Goal: Find specific page/section: Find specific page/section

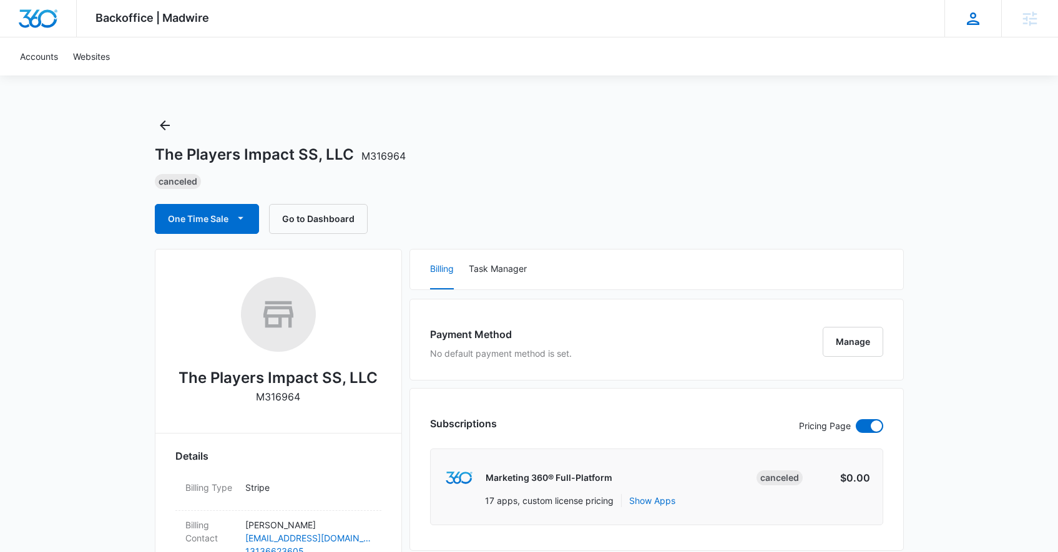
click at [974, 22] on icon at bounding box center [972, 18] width 19 height 19
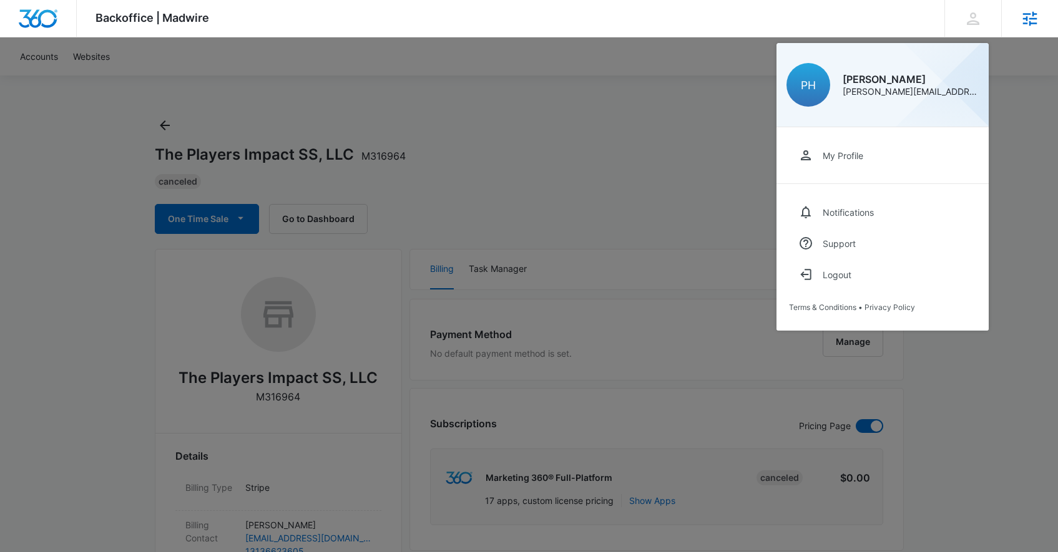
click at [1045, 24] on div "Agencies" at bounding box center [1029, 18] width 57 height 37
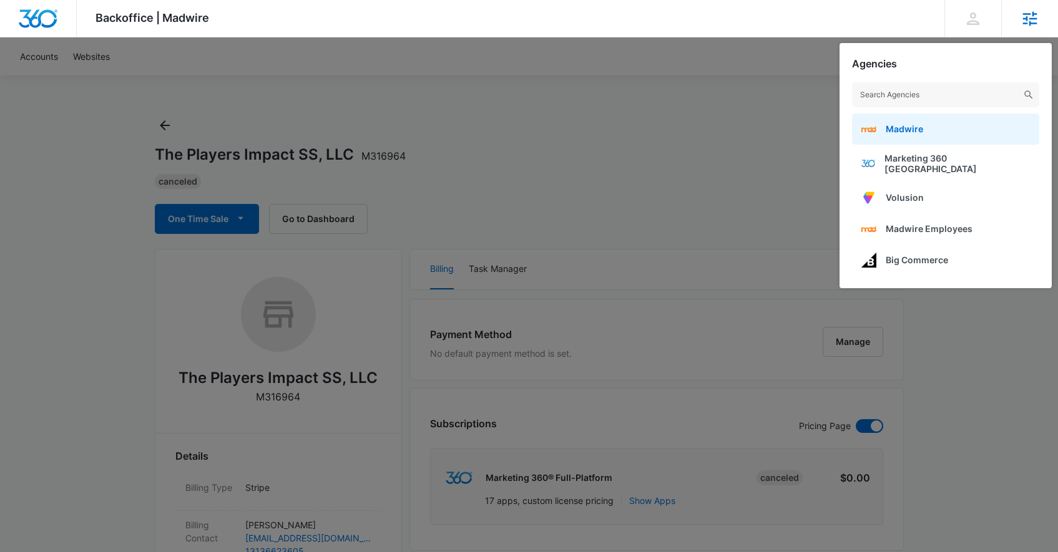
click at [938, 134] on link "Madwire" at bounding box center [945, 129] width 187 height 31
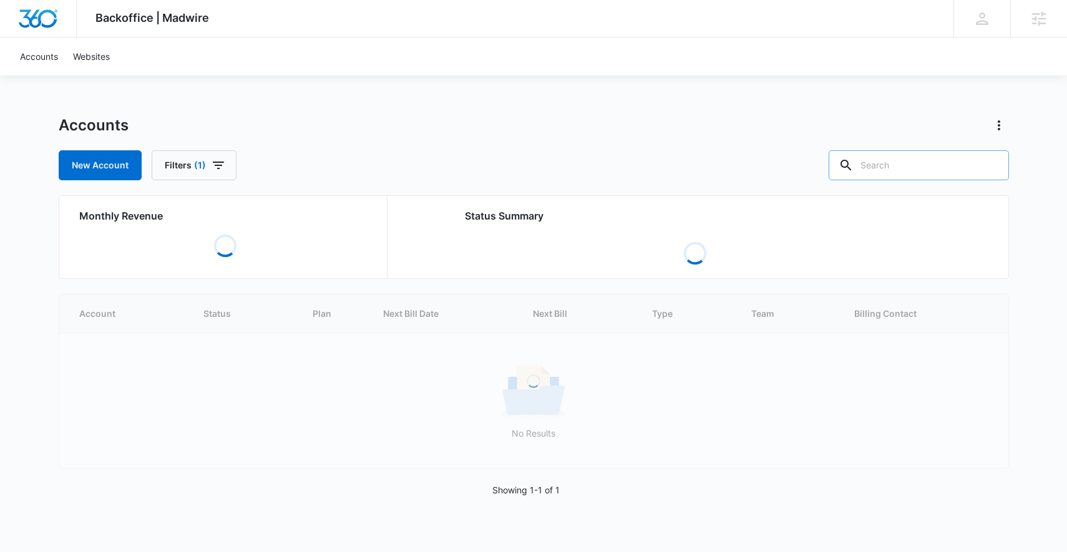
click at [958, 153] on input "text" at bounding box center [919, 165] width 180 height 30
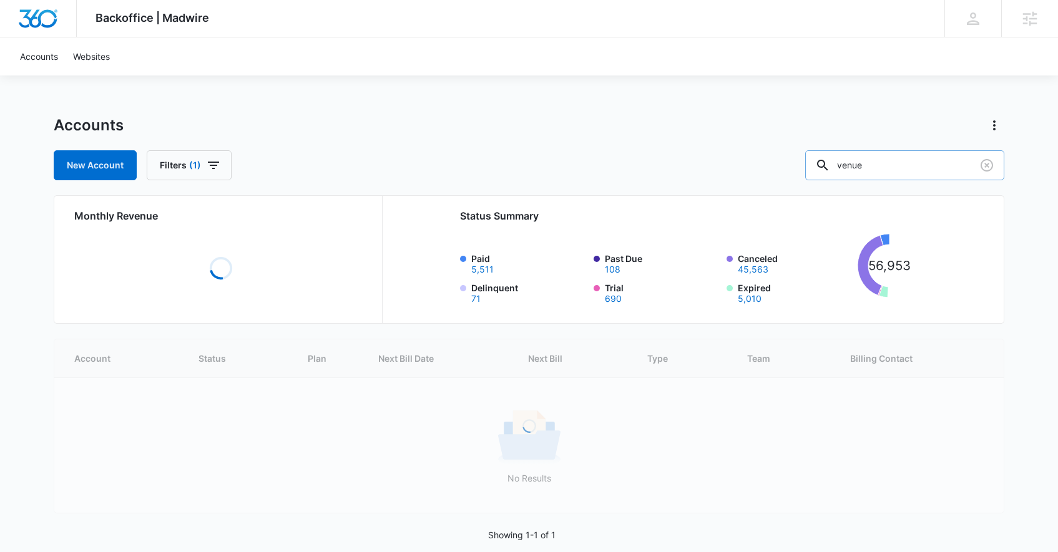
type input "venue"
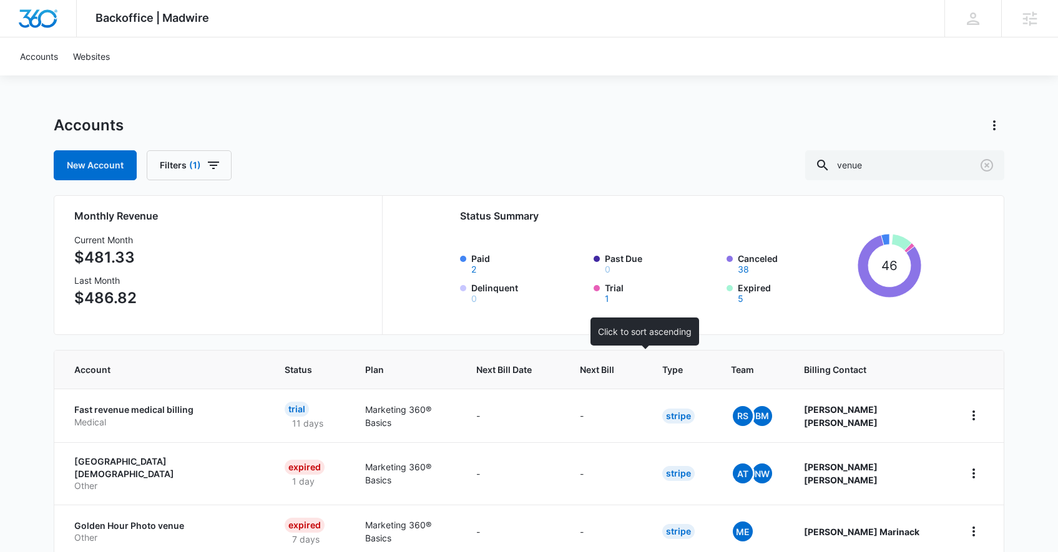
click at [632, 371] on div at bounding box center [625, 369] width 13 height 13
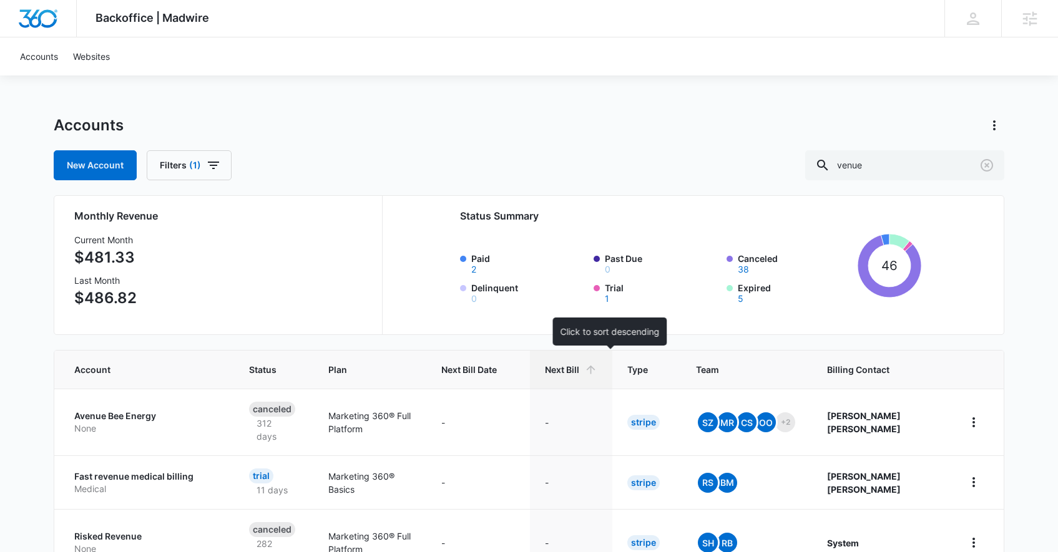
click at [595, 367] on icon at bounding box center [591, 370] width 9 height 9
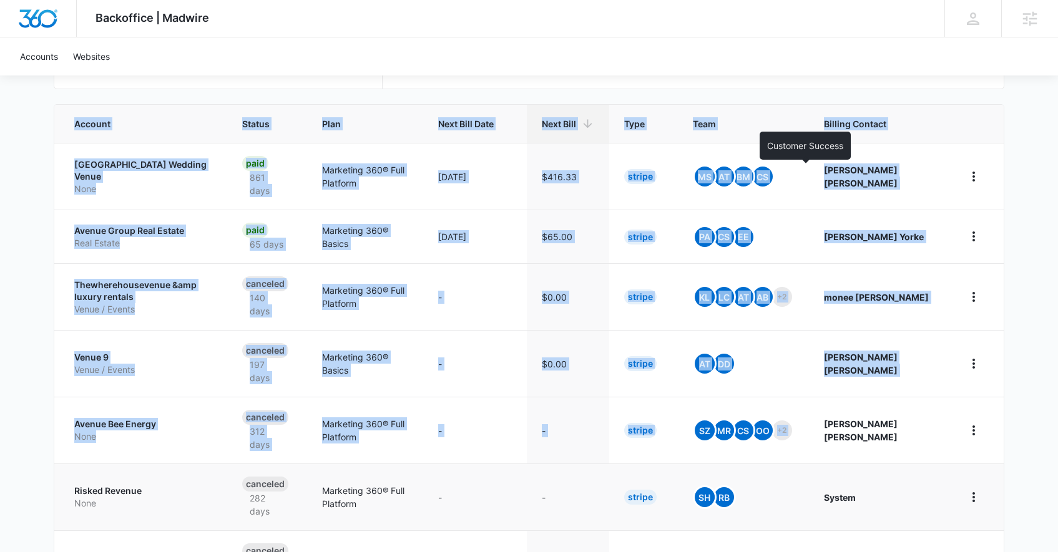
scroll to position [314, 0]
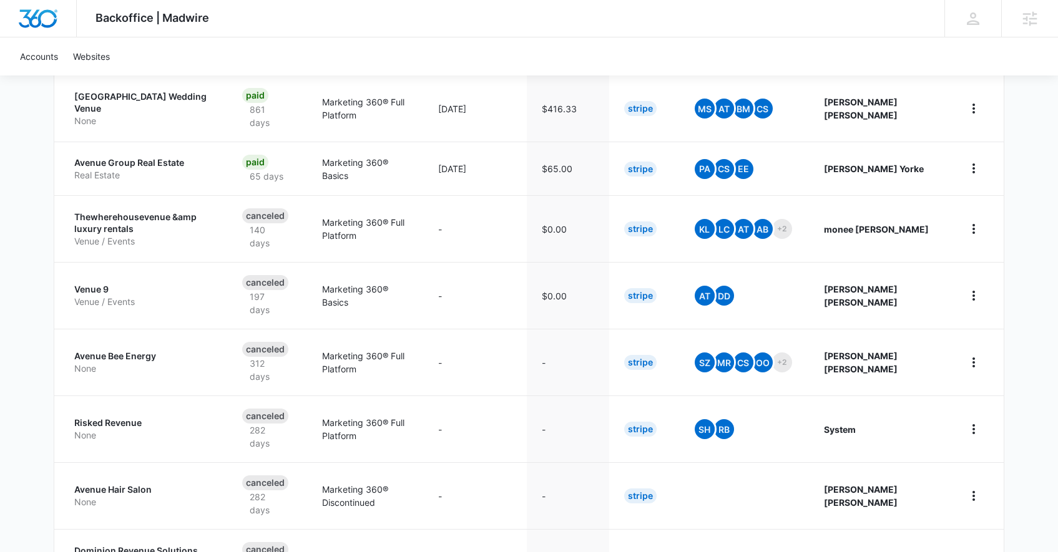
drag, startPoint x: 351, startPoint y: 109, endPoint x: 1044, endPoint y: 439, distance: 767.3
click at [1045, 439] on div "Backoffice | Madwire Apps Settings PH [PERSON_NAME] [PERSON_NAME][EMAIL_ADDRESS…" at bounding box center [529, 242] width 1058 height 1113
click at [1043, 439] on div "Backoffice | Madwire Apps Settings PH [PERSON_NAME] [PERSON_NAME][EMAIL_ADDRESS…" at bounding box center [529, 242] width 1058 height 1113
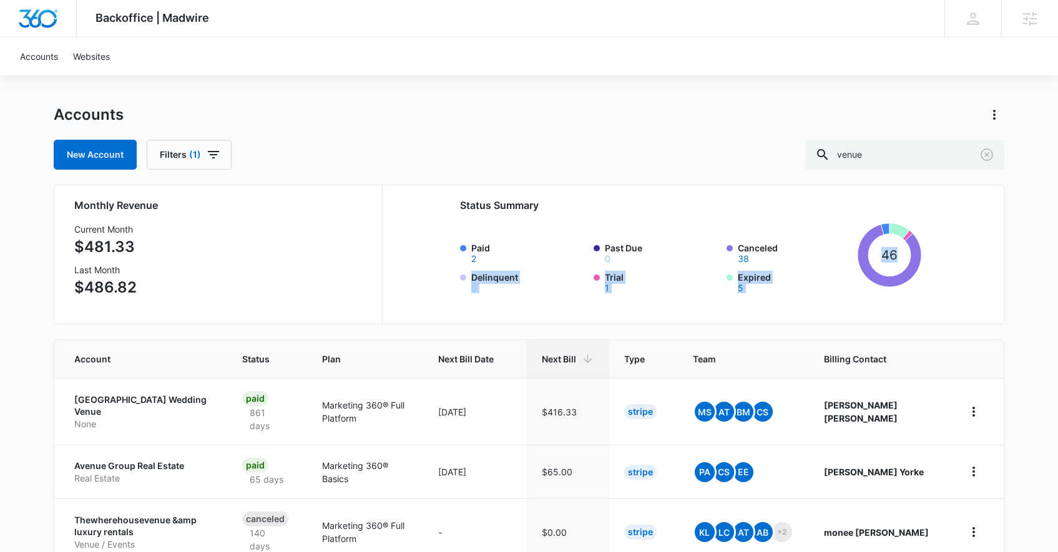
scroll to position [0, 0]
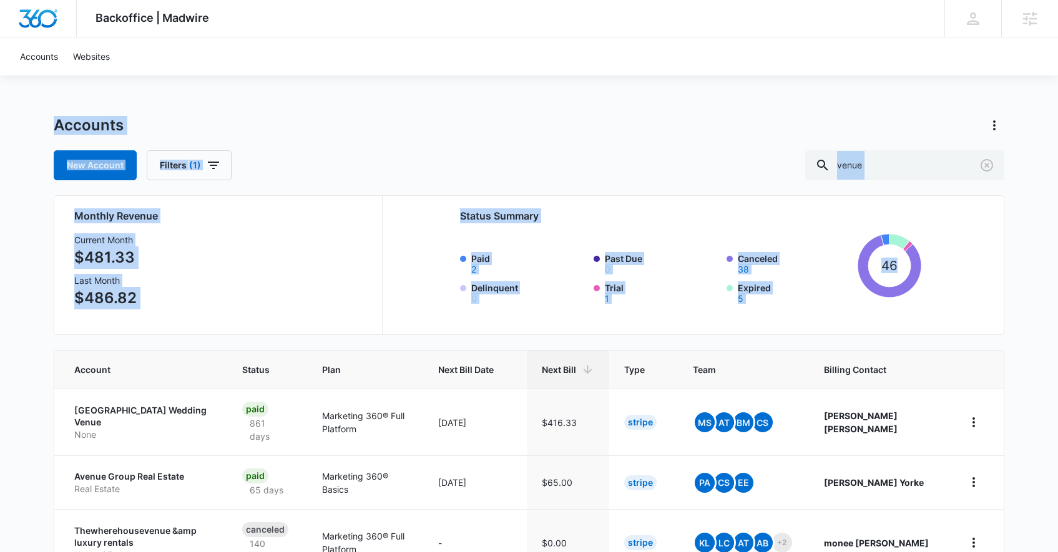
drag, startPoint x: 1018, startPoint y: 494, endPoint x: 10, endPoint y: 87, distance: 1086.8
click at [10, 87] on div "Backoffice | Madwire Apps Settings PH [PERSON_NAME] [PERSON_NAME][EMAIL_ADDRESS…" at bounding box center [529, 556] width 1058 height 1113
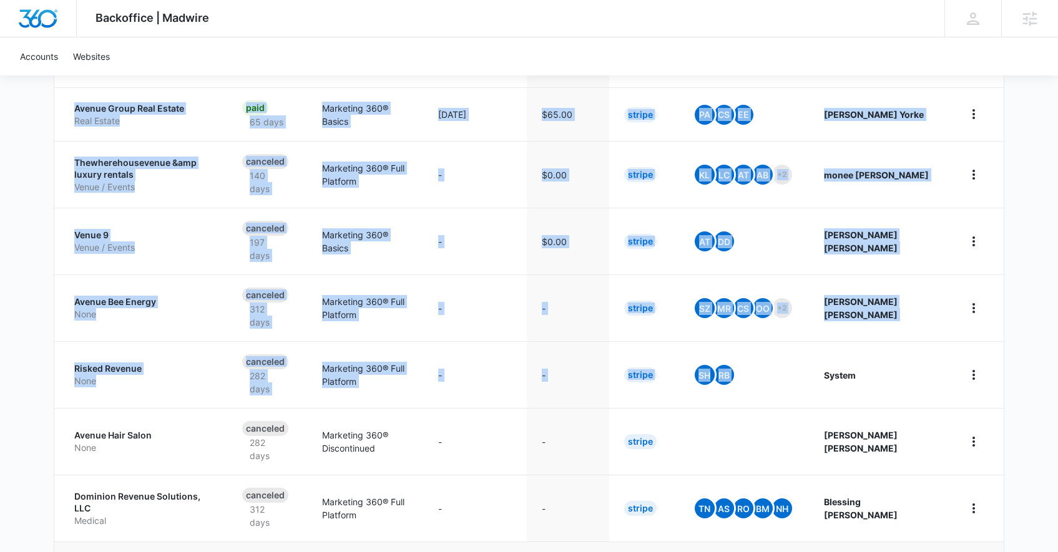
scroll to position [560, 0]
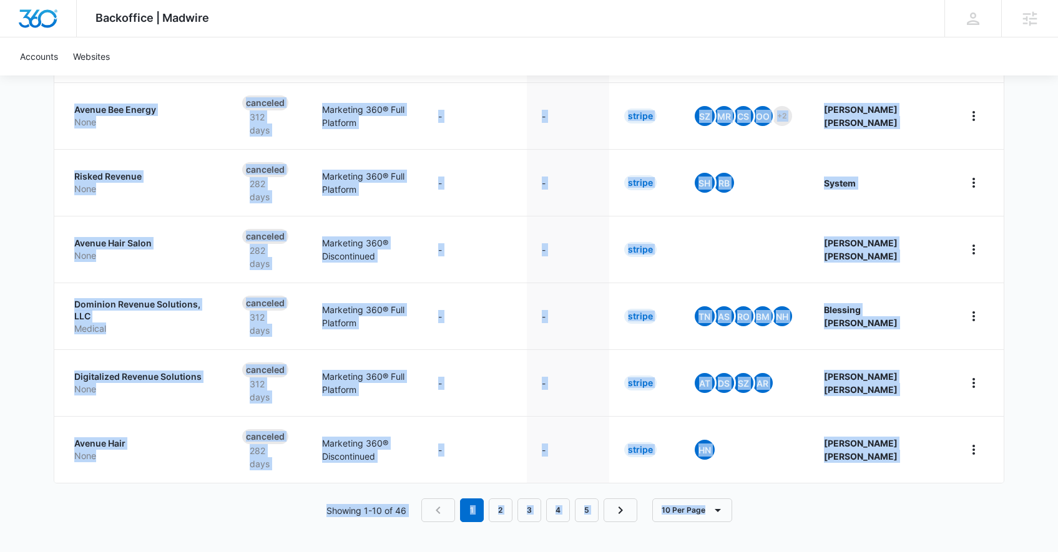
drag, startPoint x: 19, startPoint y: 99, endPoint x: 1017, endPoint y: 514, distance: 1080.6
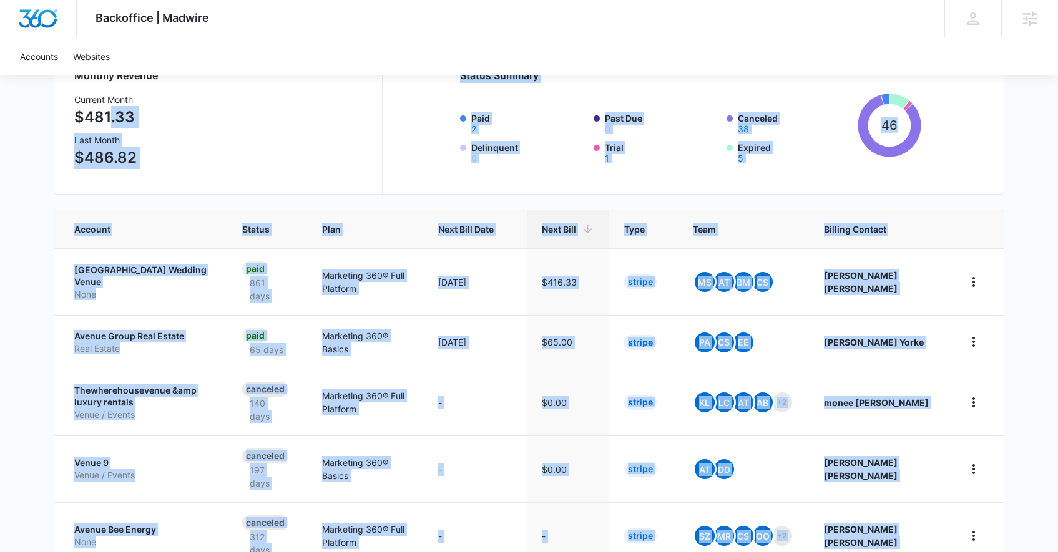
scroll to position [0, 0]
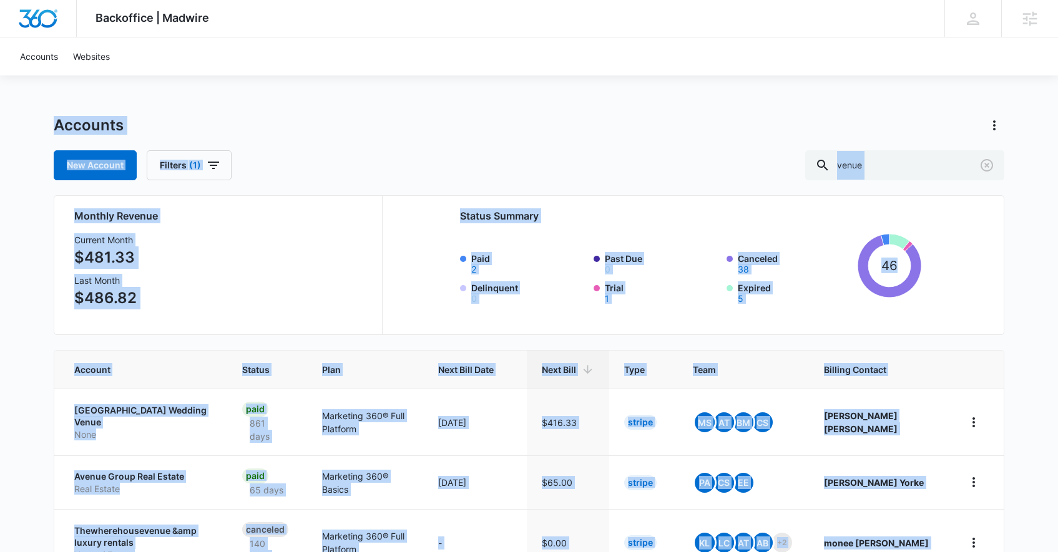
drag, startPoint x: 1016, startPoint y: 512, endPoint x: 28, endPoint y: 132, distance: 1059.2
click at [28, 132] on div "Backoffice | Madwire Apps Settings PH [PERSON_NAME] [PERSON_NAME][EMAIL_ADDRESS…" at bounding box center [529, 556] width 1058 height 1113
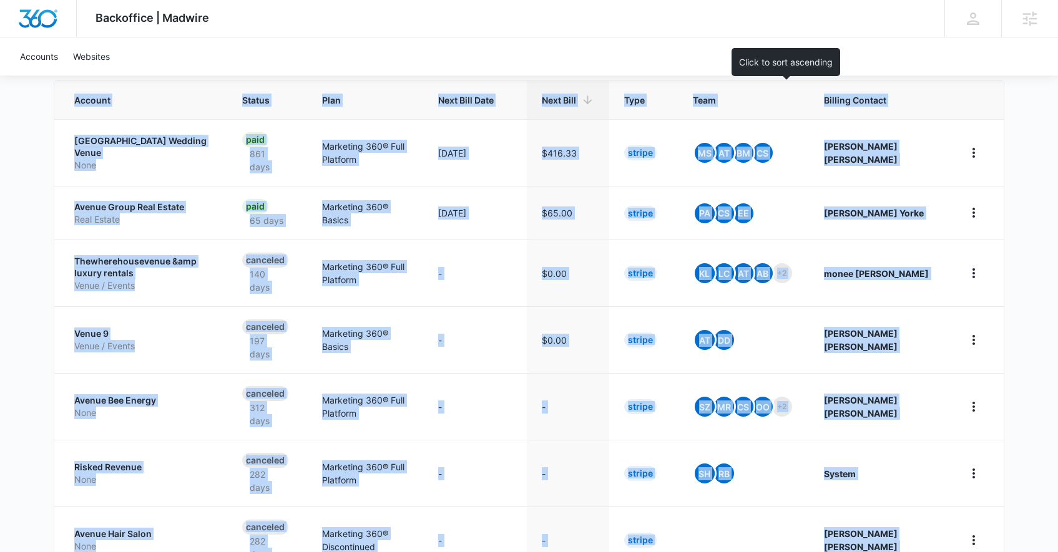
scroll to position [560, 0]
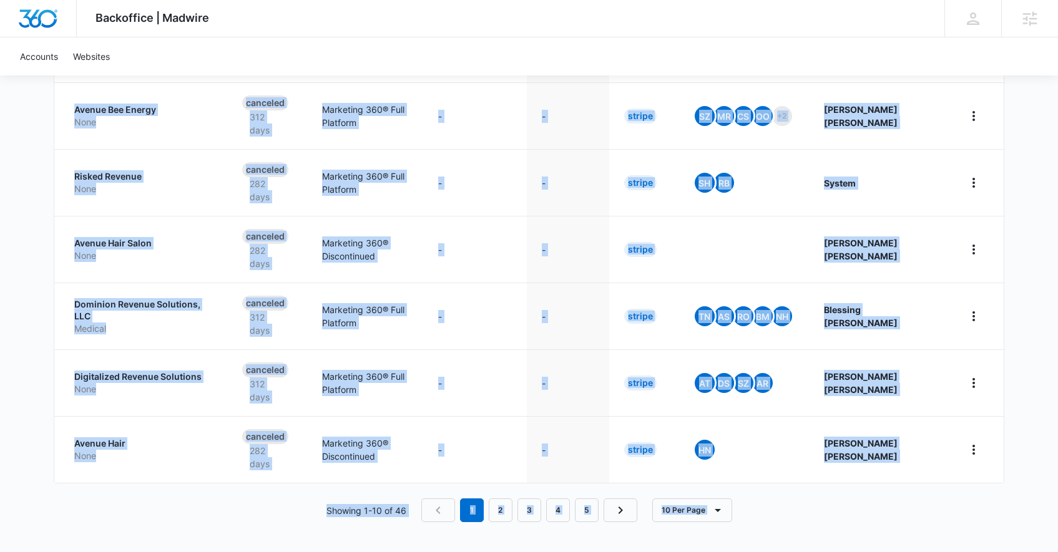
drag, startPoint x: 198, startPoint y: 179, endPoint x: 829, endPoint y: 520, distance: 717.0
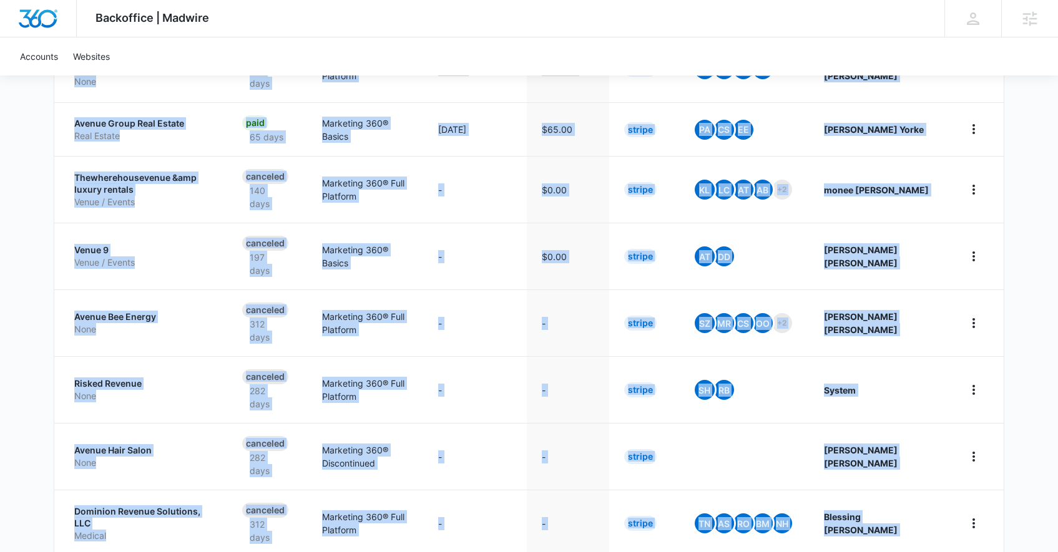
scroll to position [0, 0]
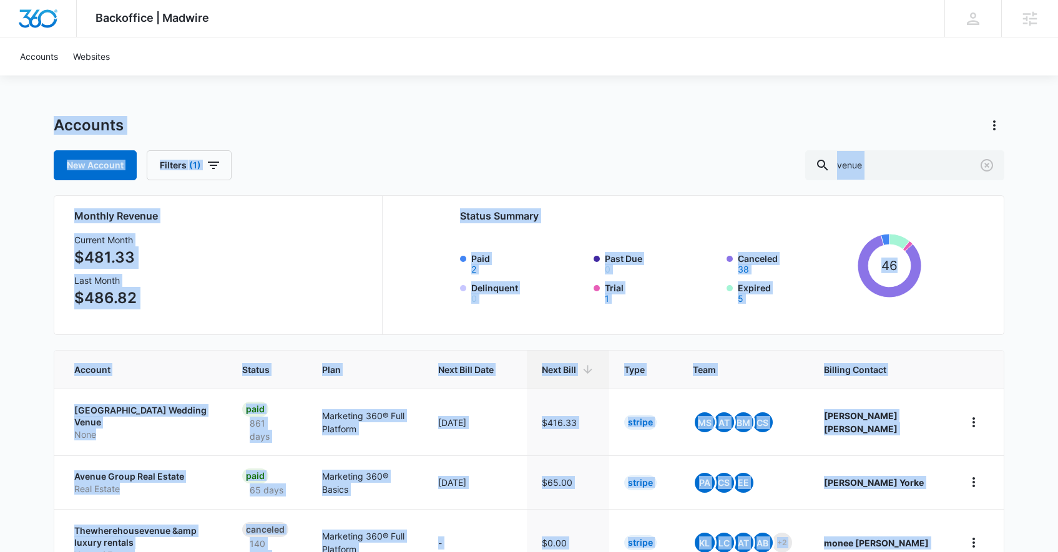
drag, startPoint x: 829, startPoint y: 520, endPoint x: 10, endPoint y: 100, distance: 920.4
click at [5, 100] on div "Backoffice | Madwire Apps Settings PH [PERSON_NAME] [PERSON_NAME][EMAIL_ADDRESS…" at bounding box center [529, 556] width 1058 height 1113
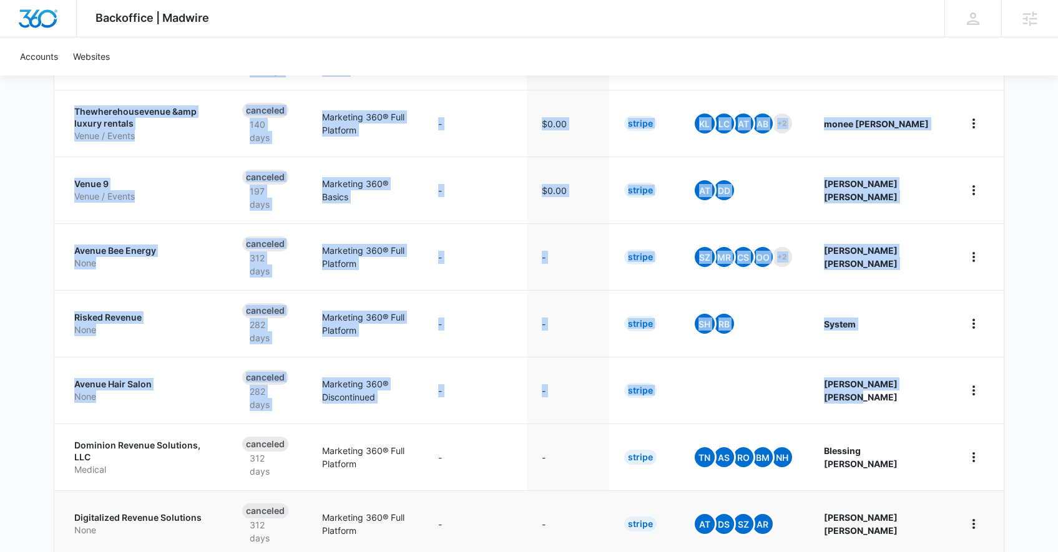
scroll to position [560, 0]
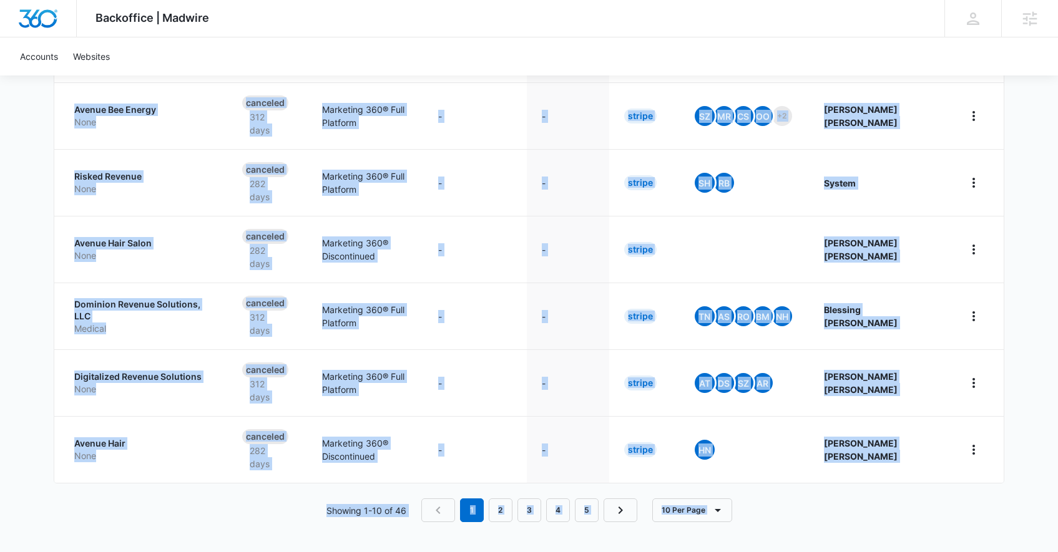
drag, startPoint x: 31, startPoint y: 100, endPoint x: 861, endPoint y: 530, distance: 934.4
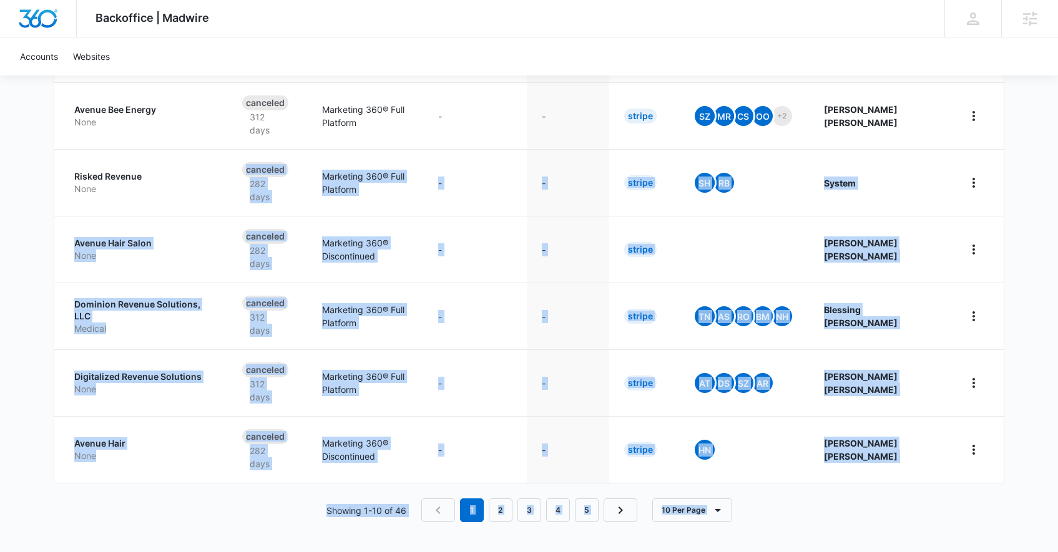
scroll to position [0, 0]
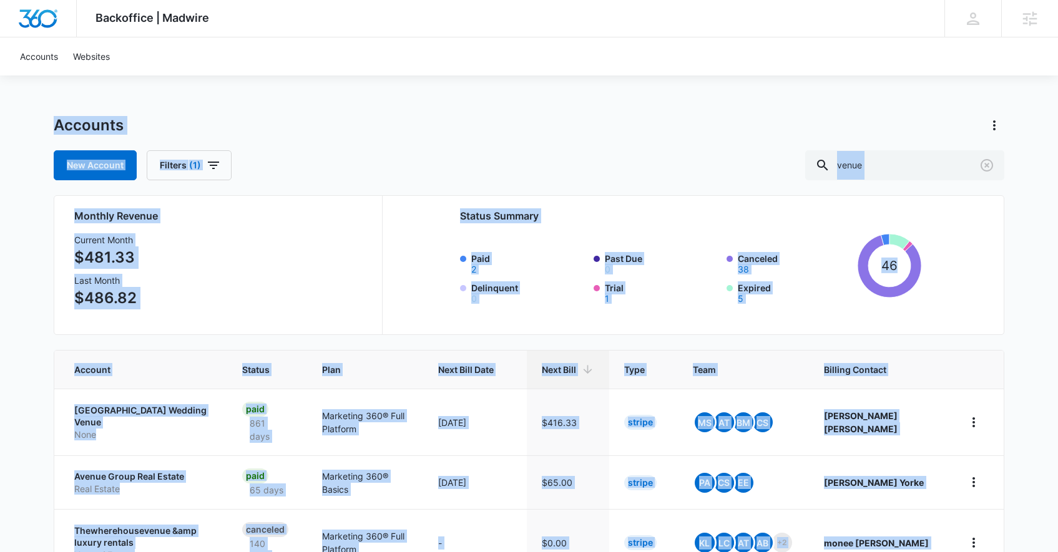
drag, startPoint x: 874, startPoint y: 514, endPoint x: 35, endPoint y: 100, distance: 935.1
click at [39, 108] on div "Backoffice | Madwire Apps Settings PH [PERSON_NAME] [PERSON_NAME][EMAIL_ADDRESS…" at bounding box center [529, 556] width 1058 height 1113
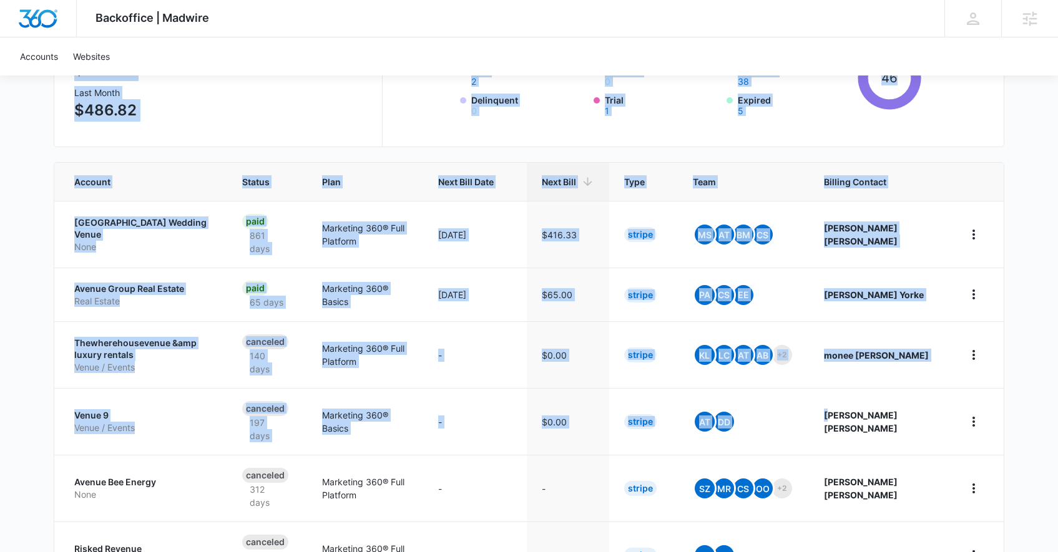
scroll to position [560, 0]
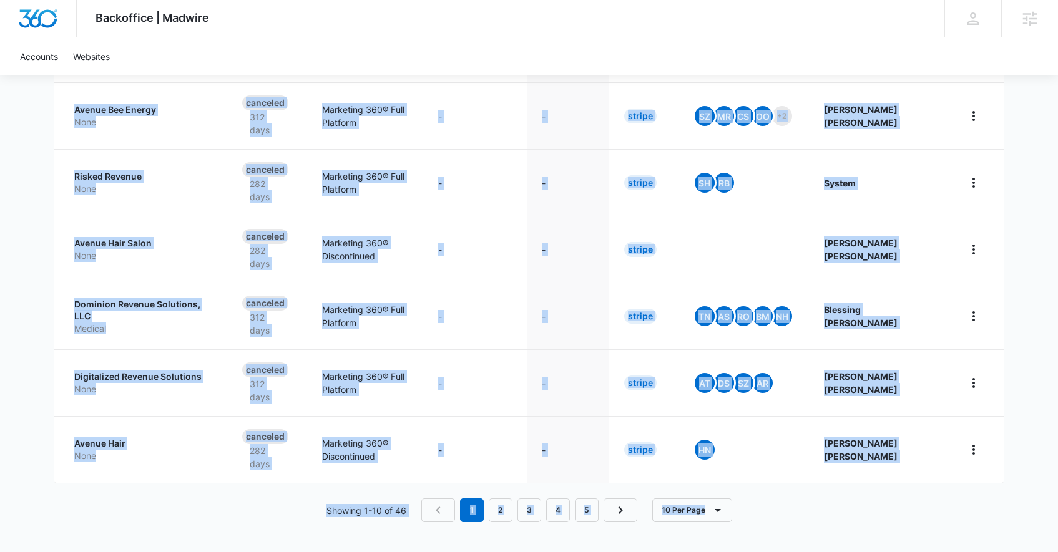
drag, startPoint x: 35, startPoint y: 100, endPoint x: 894, endPoint y: 505, distance: 949.0
click at [894, 505] on div "Showing 1-10 of 46 1 2 3 4 5 10 Per Page" at bounding box center [529, 511] width 950 height 24
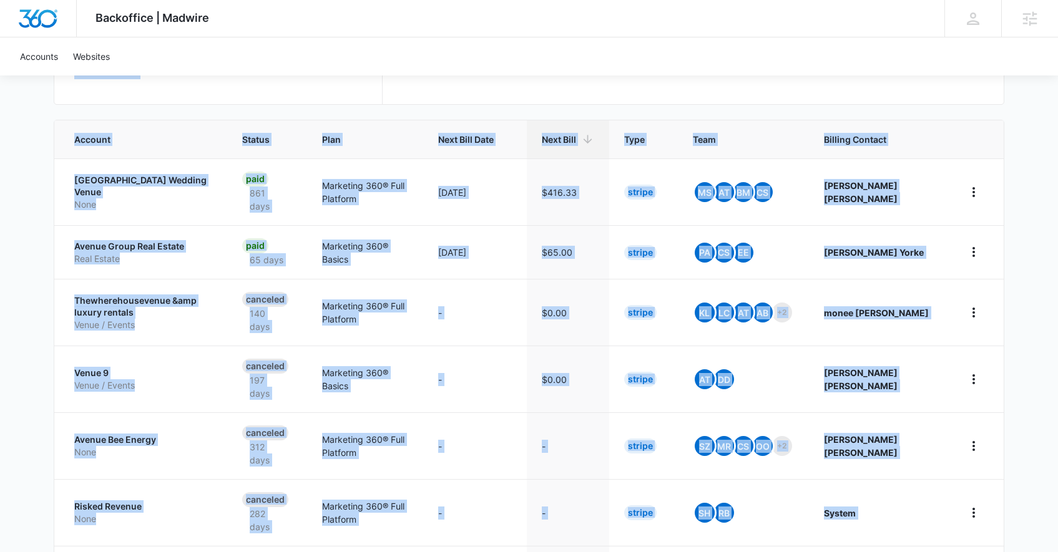
scroll to position [0, 0]
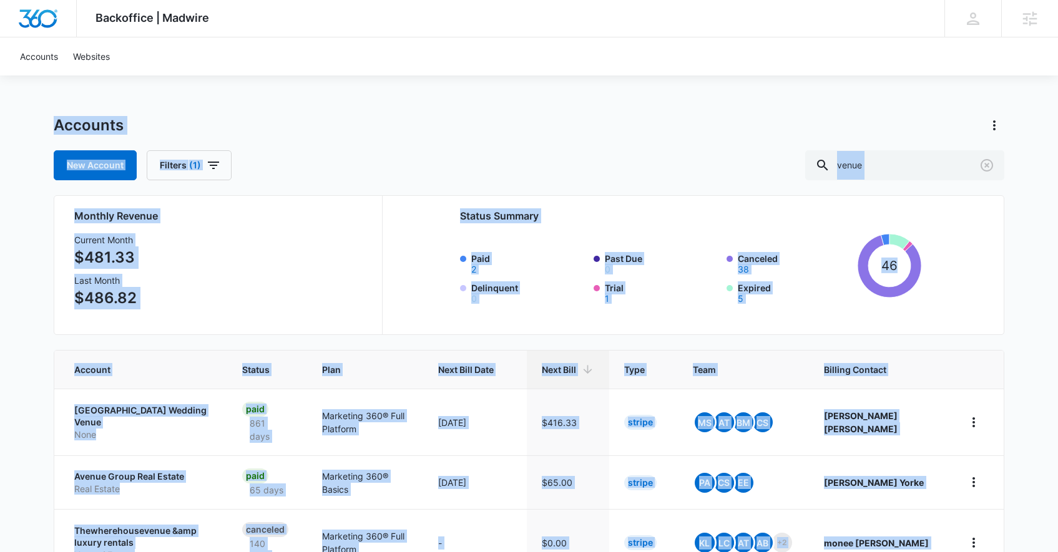
drag, startPoint x: 858, startPoint y: 470, endPoint x: 47, endPoint y: 119, distance: 883.7
click at [49, 120] on div "Backoffice | Madwire Apps Settings PH [PERSON_NAME] [PERSON_NAME][EMAIL_ADDRESS…" at bounding box center [529, 556] width 1058 height 1113
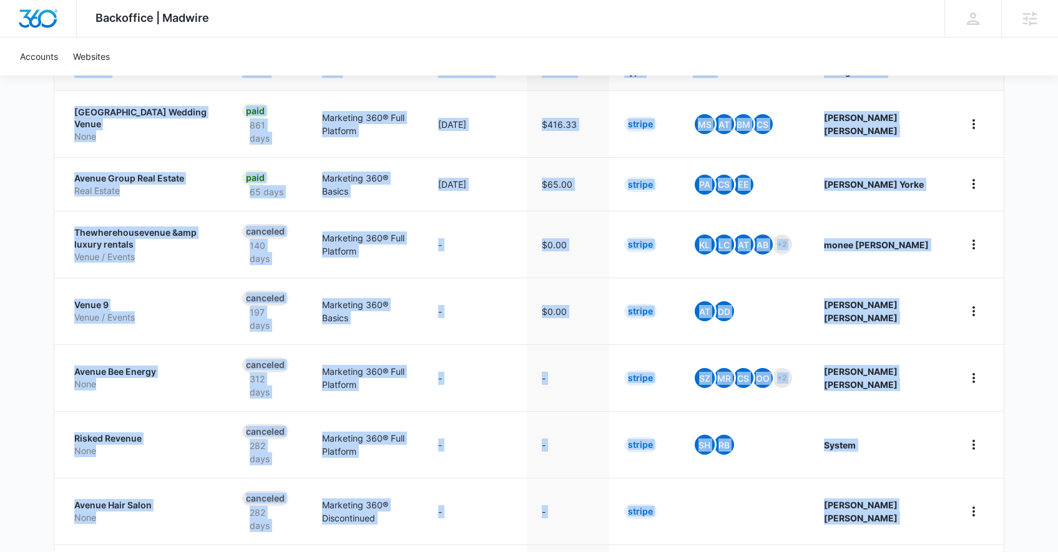
scroll to position [560, 0]
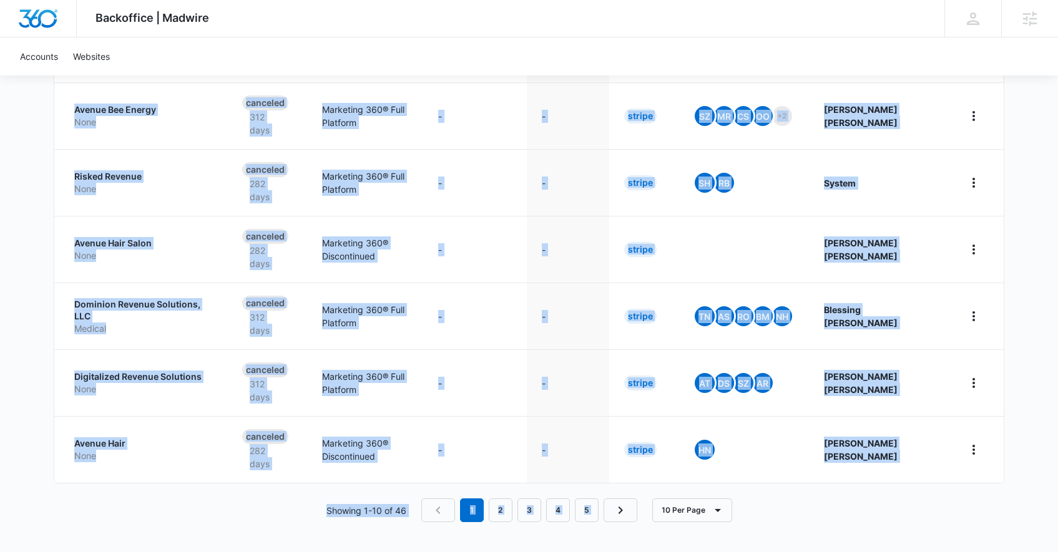
drag, startPoint x: 47, startPoint y: 119, endPoint x: 893, endPoint y: 501, distance: 928.3
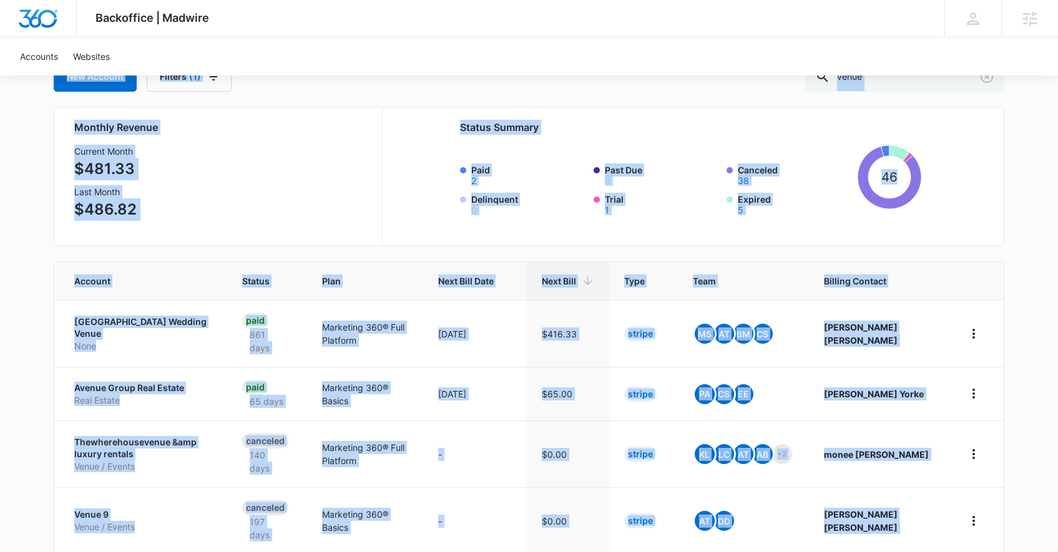
scroll to position [0, 0]
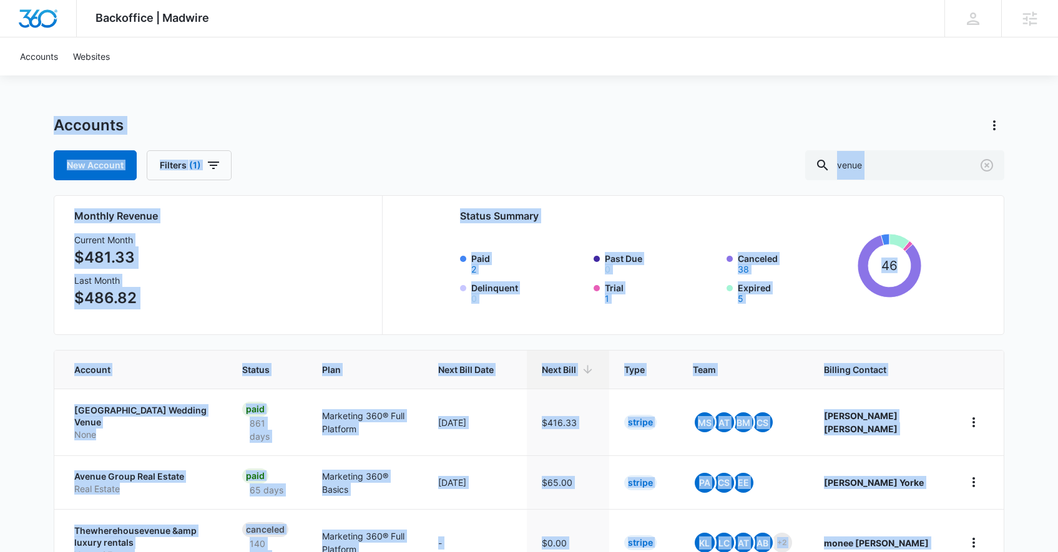
click at [547, 145] on div "Accounts New Account Filters (1) venue" at bounding box center [529, 147] width 950 height 65
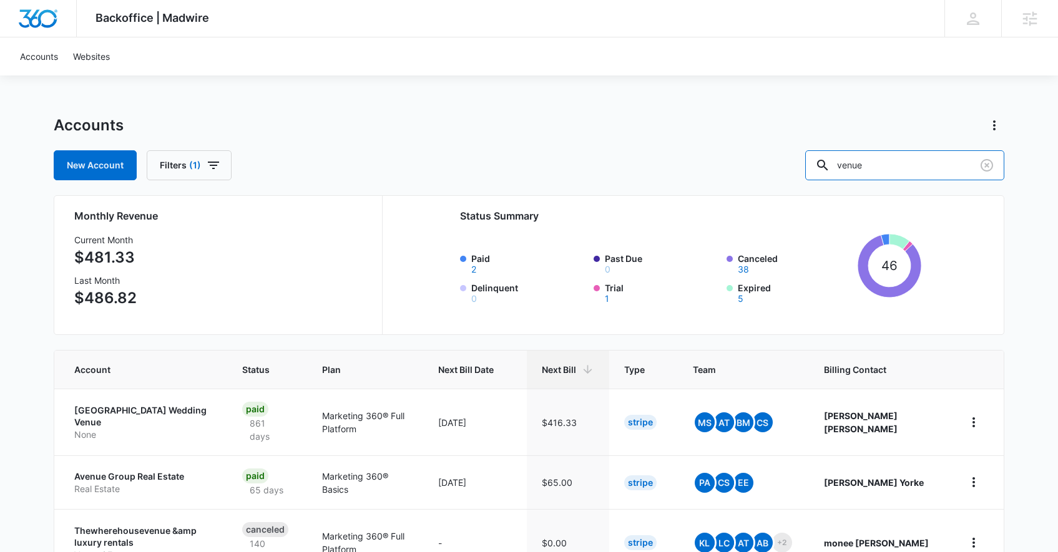
drag, startPoint x: 948, startPoint y: 162, endPoint x: 646, endPoint y: 167, distance: 302.0
click at [650, 167] on div "New Account Filters (1) venue" at bounding box center [529, 165] width 950 height 30
drag, startPoint x: 69, startPoint y: 414, endPoint x: 203, endPoint y: 421, distance: 134.3
click at [203, 421] on td "[GEOGRAPHIC_DATA] Wedding Venue None" at bounding box center [140, 422] width 173 height 67
